Goal: Task Accomplishment & Management: Use online tool/utility

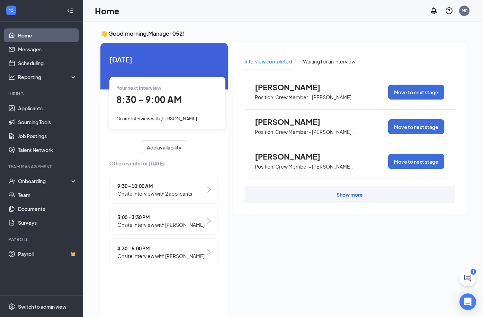
click at [197, 107] on div "8:30 - 9:00 AM" at bounding box center [167, 99] width 102 height 14
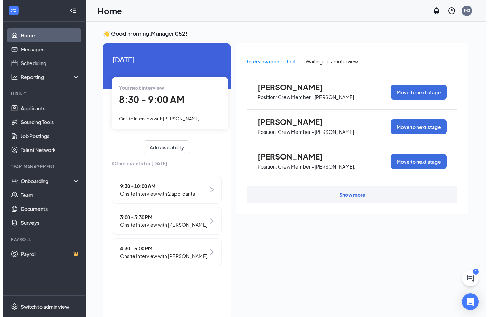
scroll to position [3, 0]
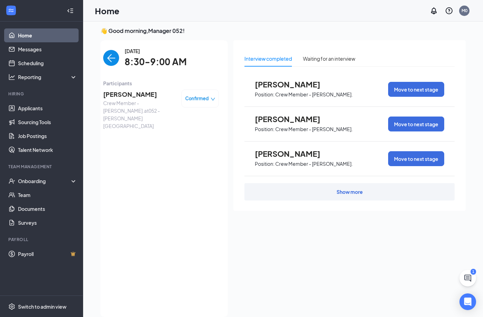
click at [153, 100] on span "Crew Member - [PERSON_NAME]. at [GEOGRAPHIC_DATA][PERSON_NAME]" at bounding box center [139, 114] width 73 height 30
click at [142, 106] on span "Crew Member - [PERSON_NAME]. at [GEOGRAPHIC_DATA][PERSON_NAME]" at bounding box center [139, 114] width 73 height 30
click at [141, 103] on span "Crew Member - [PERSON_NAME]. at [GEOGRAPHIC_DATA][PERSON_NAME]" at bounding box center [139, 114] width 73 height 30
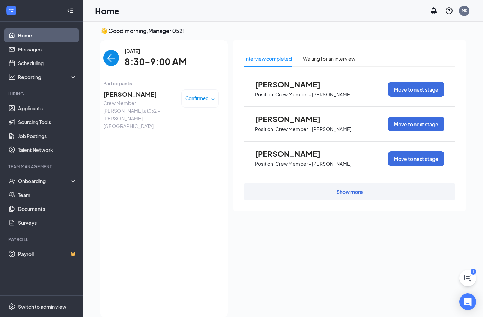
click at [134, 97] on span "[PERSON_NAME]" at bounding box center [139, 94] width 73 height 10
click at [110, 90] on span "[PERSON_NAME]" at bounding box center [139, 94] width 73 height 10
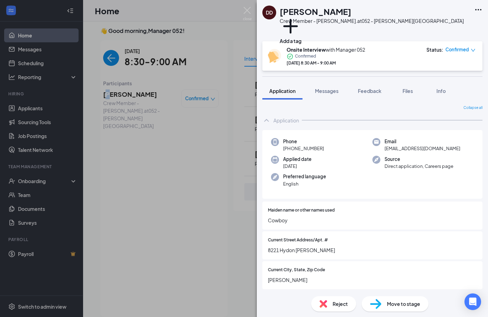
click at [479, 7] on icon "Ellipses" at bounding box center [478, 10] width 8 height 8
click at [434, 24] on link "View full application" at bounding box center [426, 22] width 45 height 8
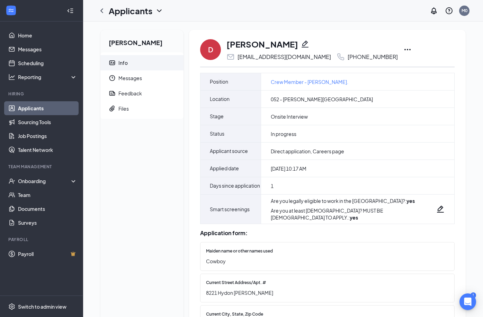
click at [403, 50] on icon "Ellipses" at bounding box center [407, 49] width 8 height 8
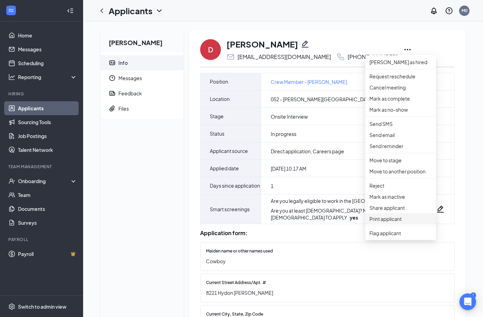
drag, startPoint x: 400, startPoint y: 276, endPoint x: 383, endPoint y: 230, distance: 48.5
click at [400, 222] on p "Print applicant" at bounding box center [401, 219] width 62 height 8
